Goal: Navigation & Orientation: Find specific page/section

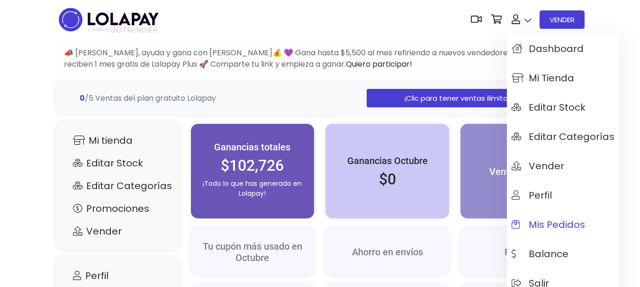
click at [539, 220] on span "Mis pedidos" at bounding box center [547, 225] width 73 height 10
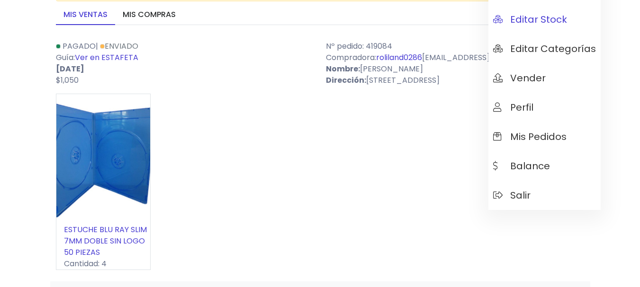
scroll to position [95, 0]
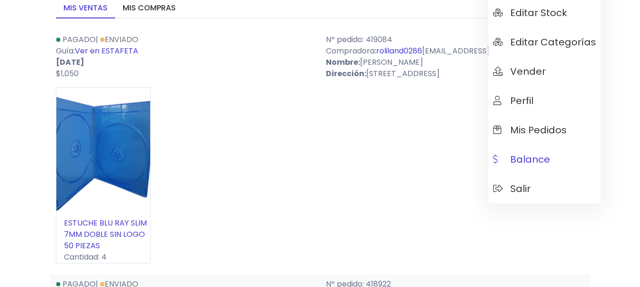
click at [524, 161] on span "Balance" at bounding box center [521, 159] width 57 height 10
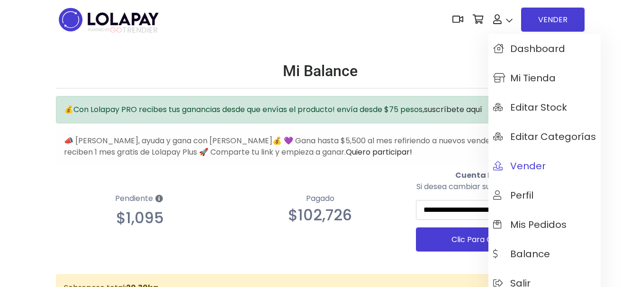
scroll to position [95, 0]
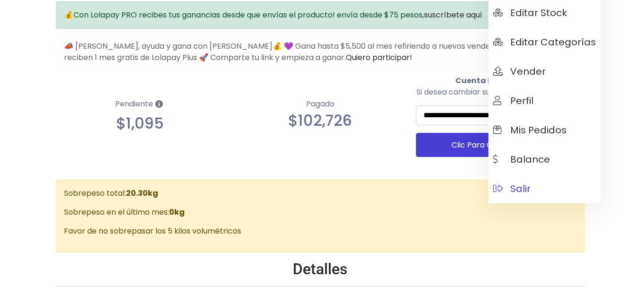
click at [517, 190] on span "Salir" at bounding box center [511, 189] width 37 height 10
